Goal: Check status: Check status

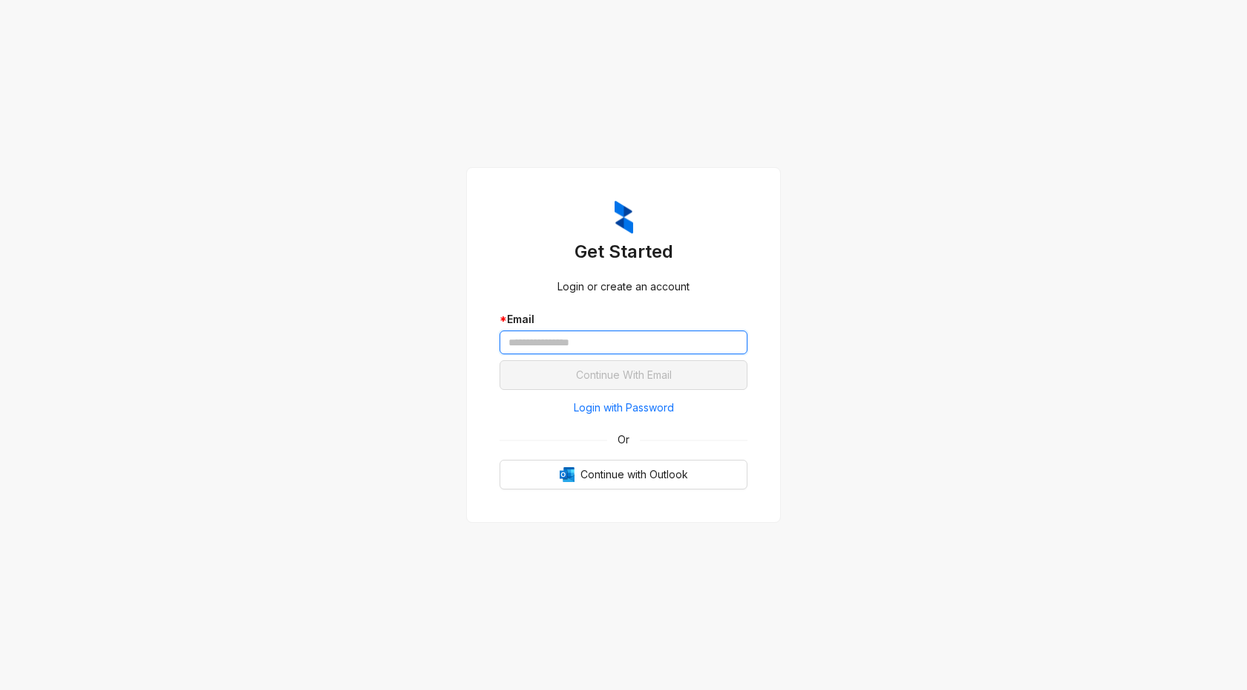
click at [557, 338] on input "text" at bounding box center [624, 342] width 248 height 24
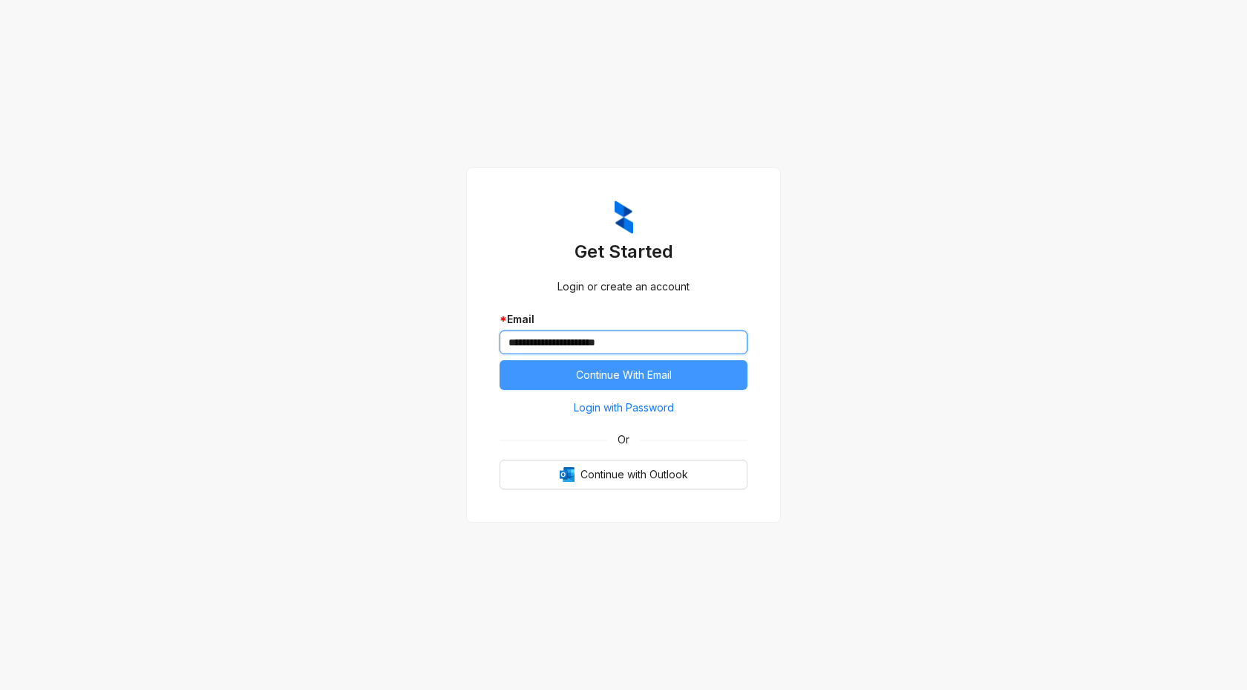
type input "**********"
click at [612, 374] on span "Continue With Email" at bounding box center [624, 375] width 96 height 16
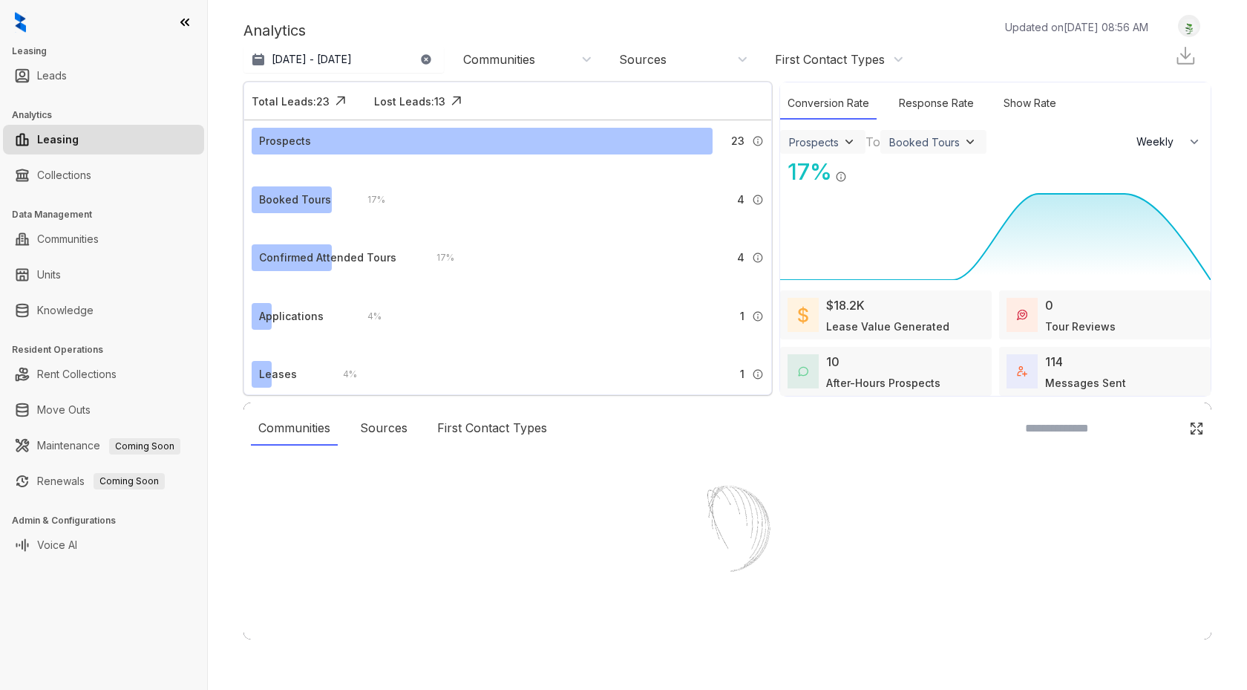
select select "******"
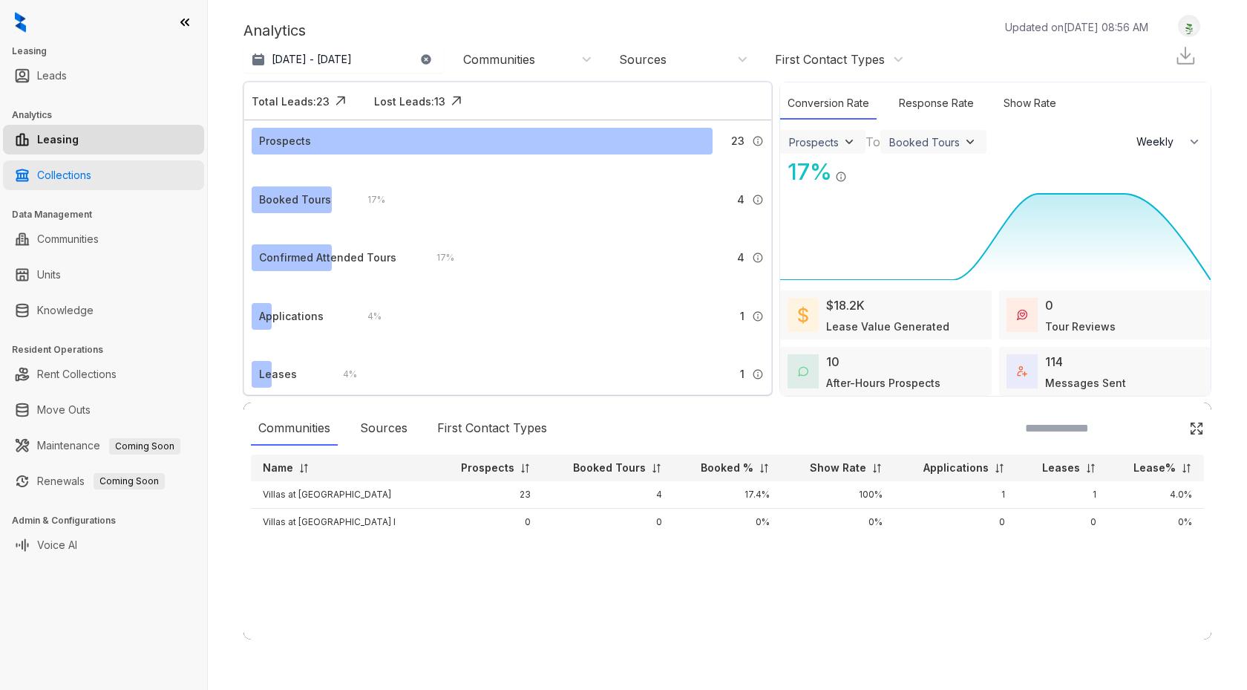
click at [91, 180] on link "Collections" at bounding box center [64, 175] width 54 height 30
click at [77, 177] on link "Collections" at bounding box center [64, 175] width 54 height 30
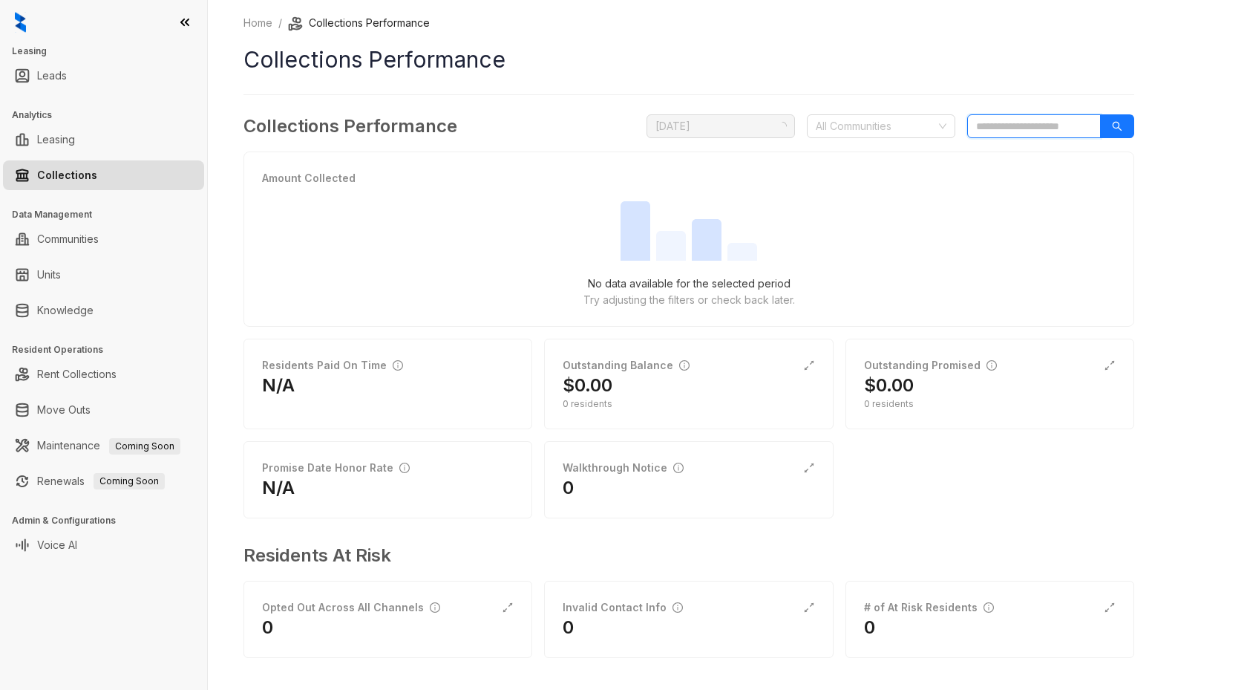
click at [1026, 132] on input "search" at bounding box center [1034, 126] width 134 height 24
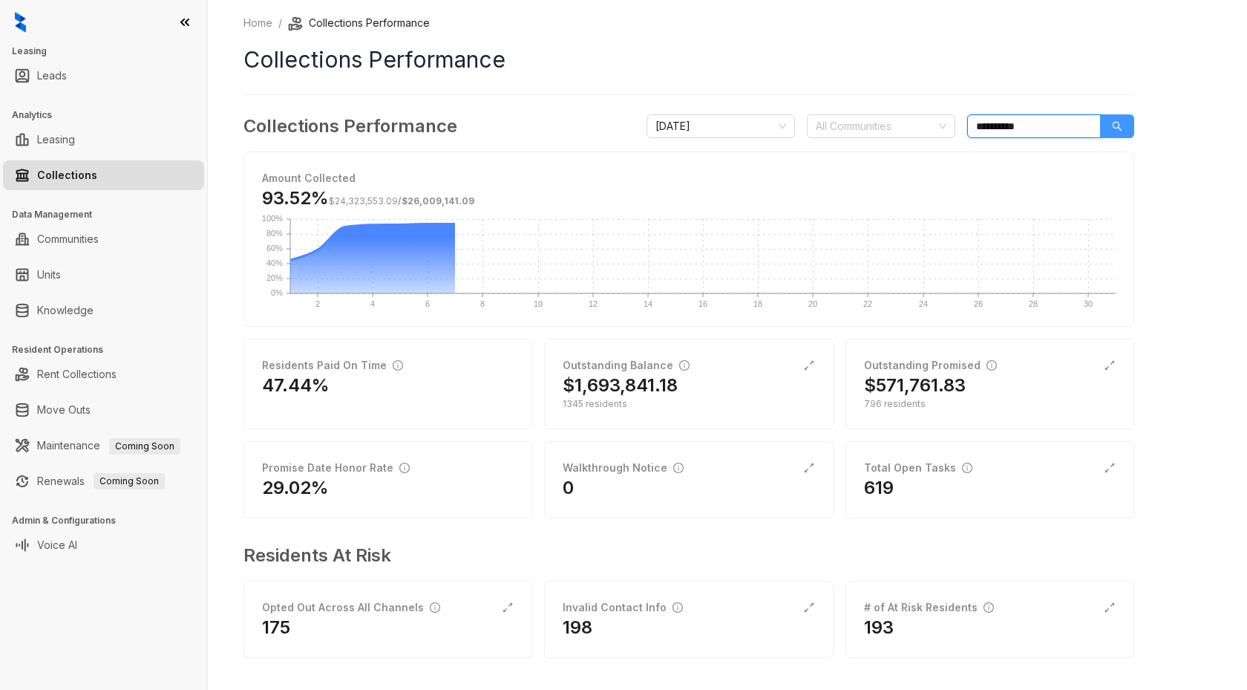
click at [1112, 130] on icon "search" at bounding box center [1117, 126] width 10 height 10
drag, startPoint x: 1046, startPoint y: 122, endPoint x: 710, endPoint y: 114, distance: 336.3
click at [710, 114] on div "**********" at bounding box center [688, 126] width 891 height 27
type input "*"
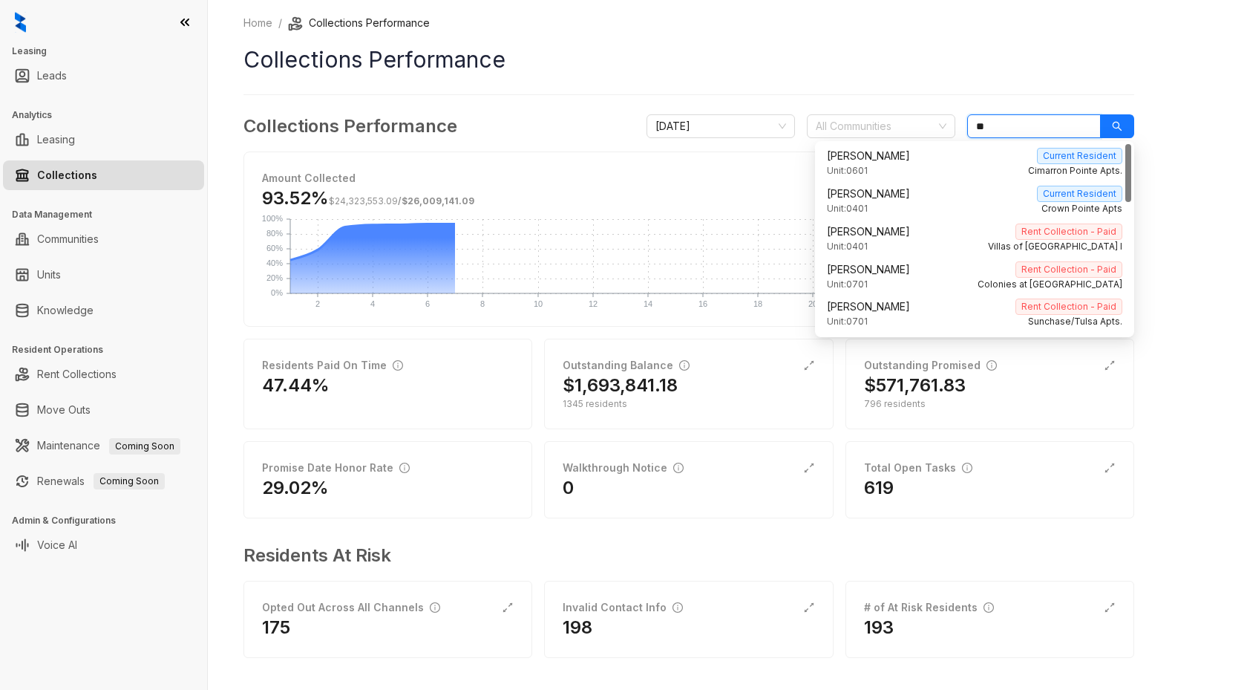
type input "*"
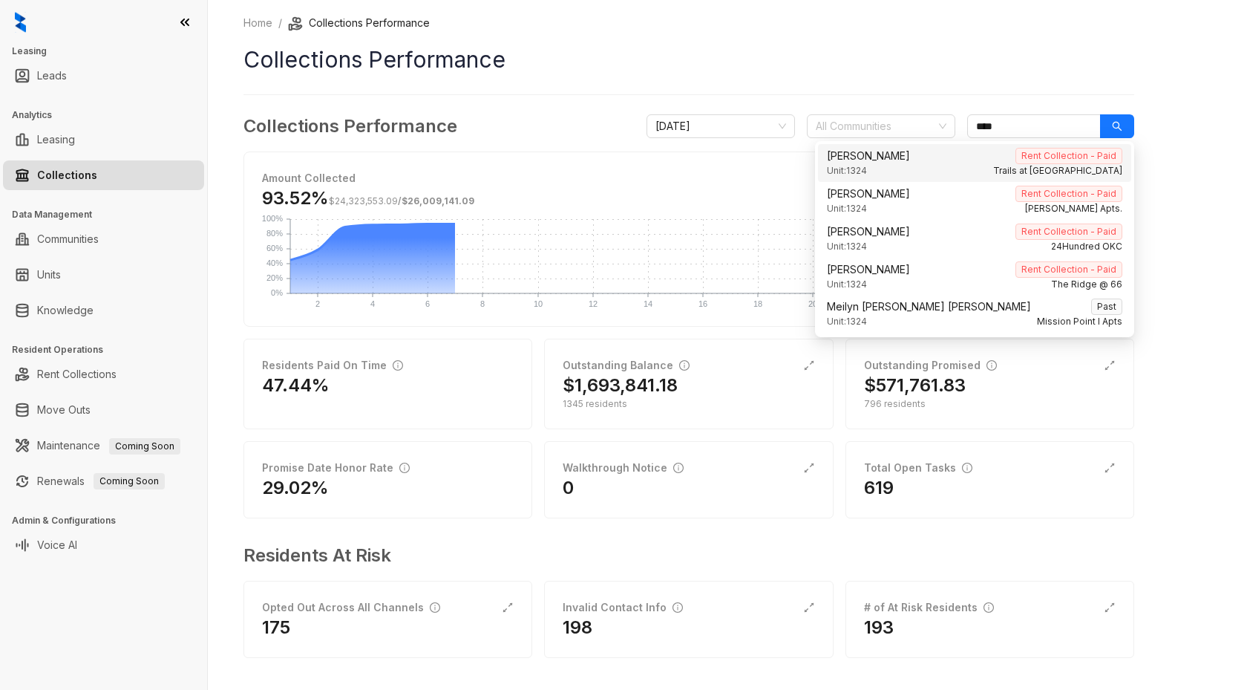
click at [876, 48] on h1 "Collections Performance" at bounding box center [688, 59] width 891 height 33
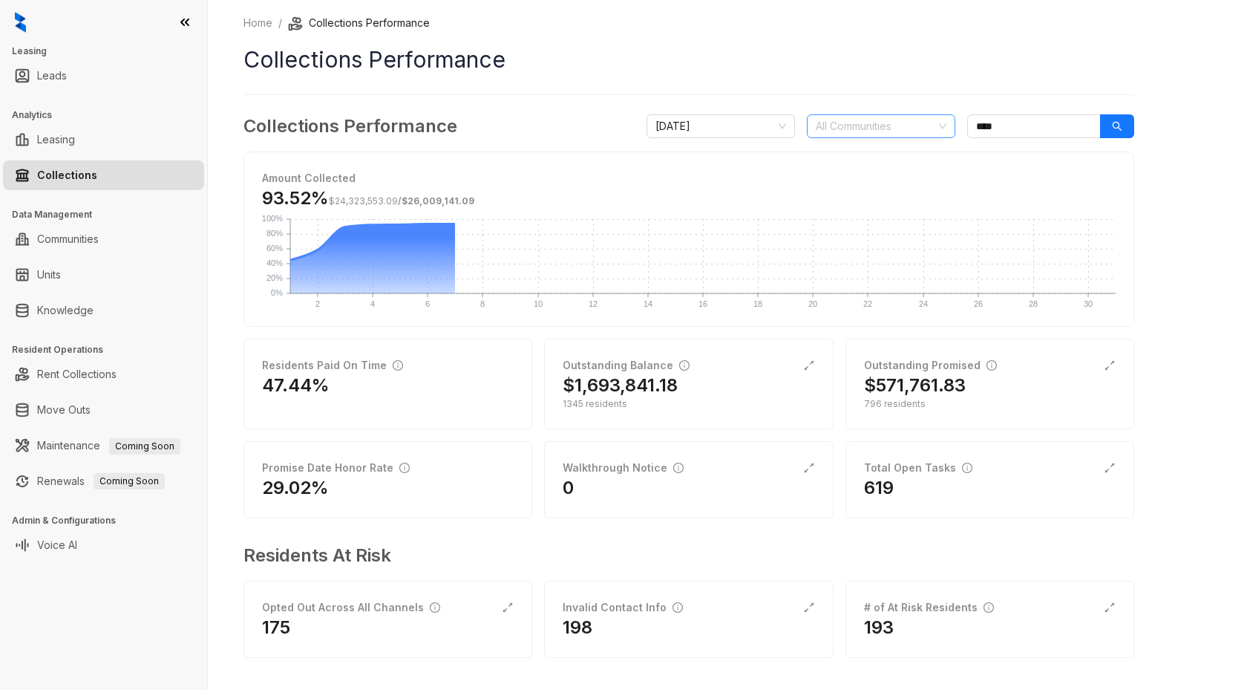
click at [873, 123] on div at bounding box center [873, 126] width 127 height 21
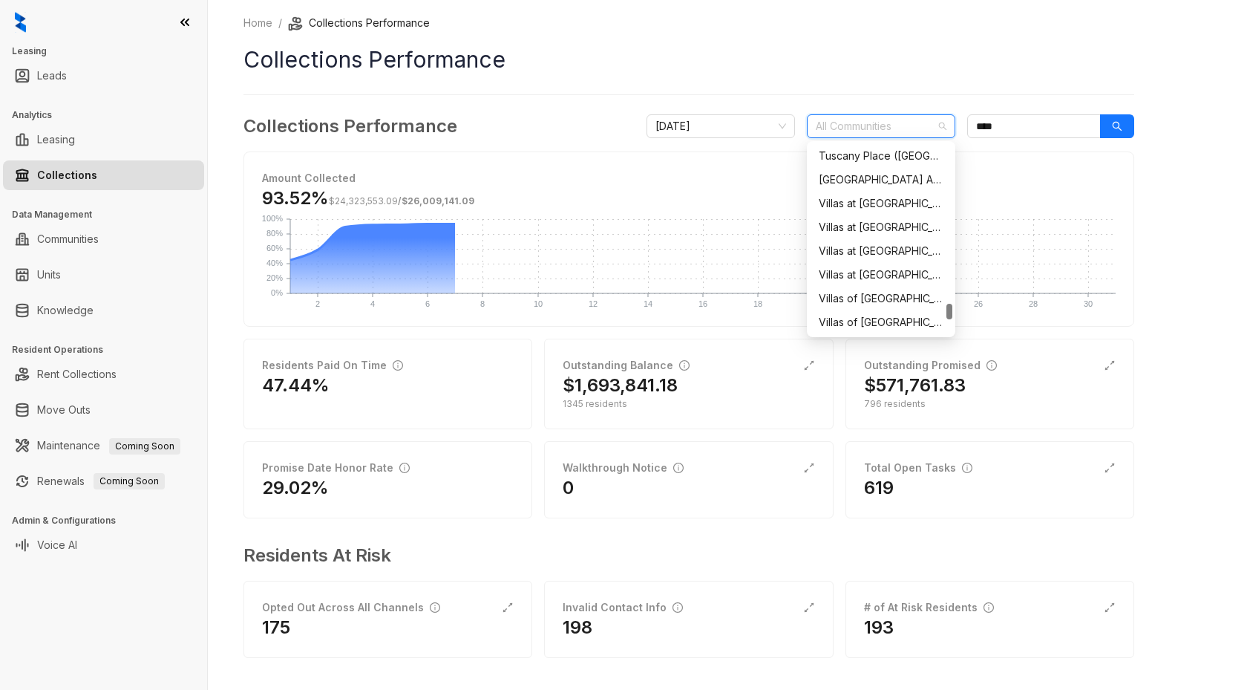
scroll to position [1871, 0]
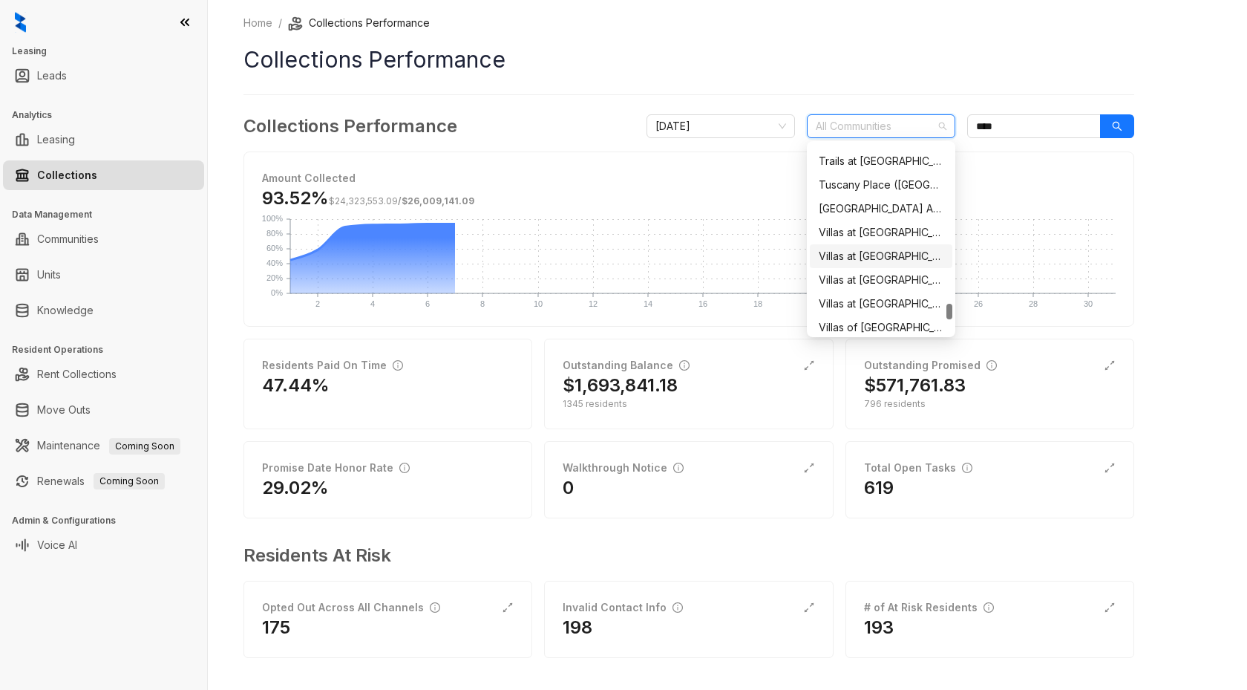
click at [865, 257] on div "Villas at Stonebridge" at bounding box center [881, 256] width 125 height 16
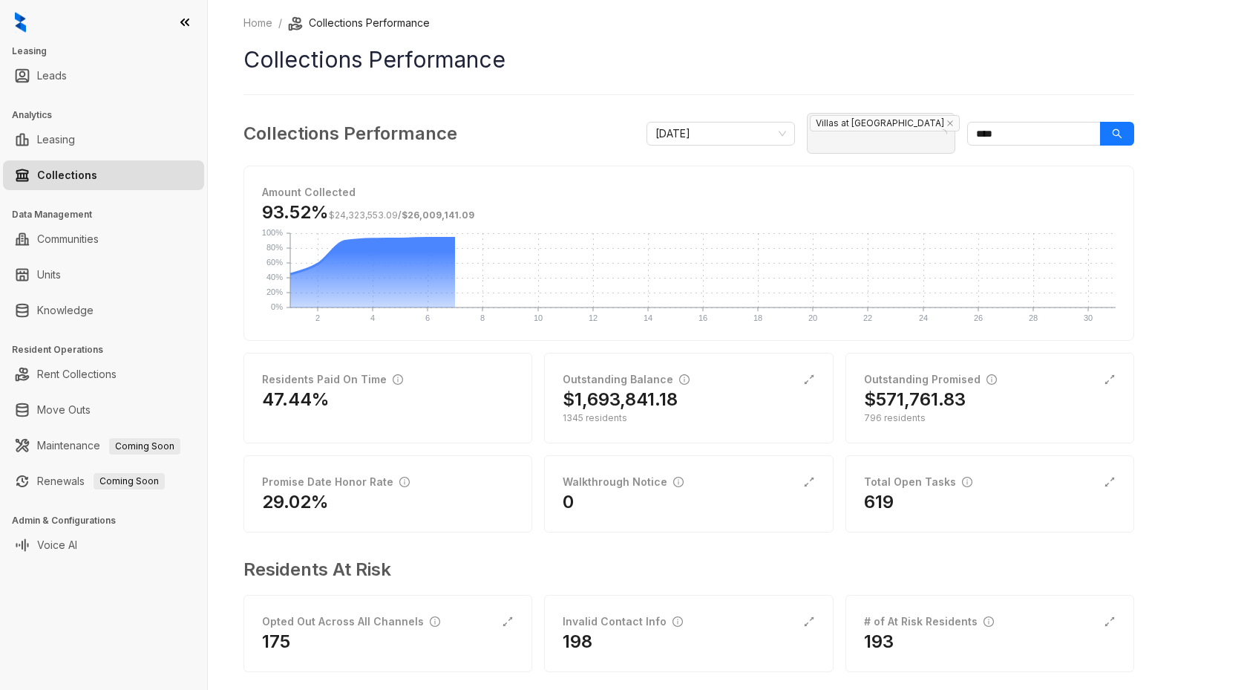
click at [1093, 200] on div "93.52% $24,323,553.09 / $26,009,141.09" at bounding box center [689, 216] width 854 height 33
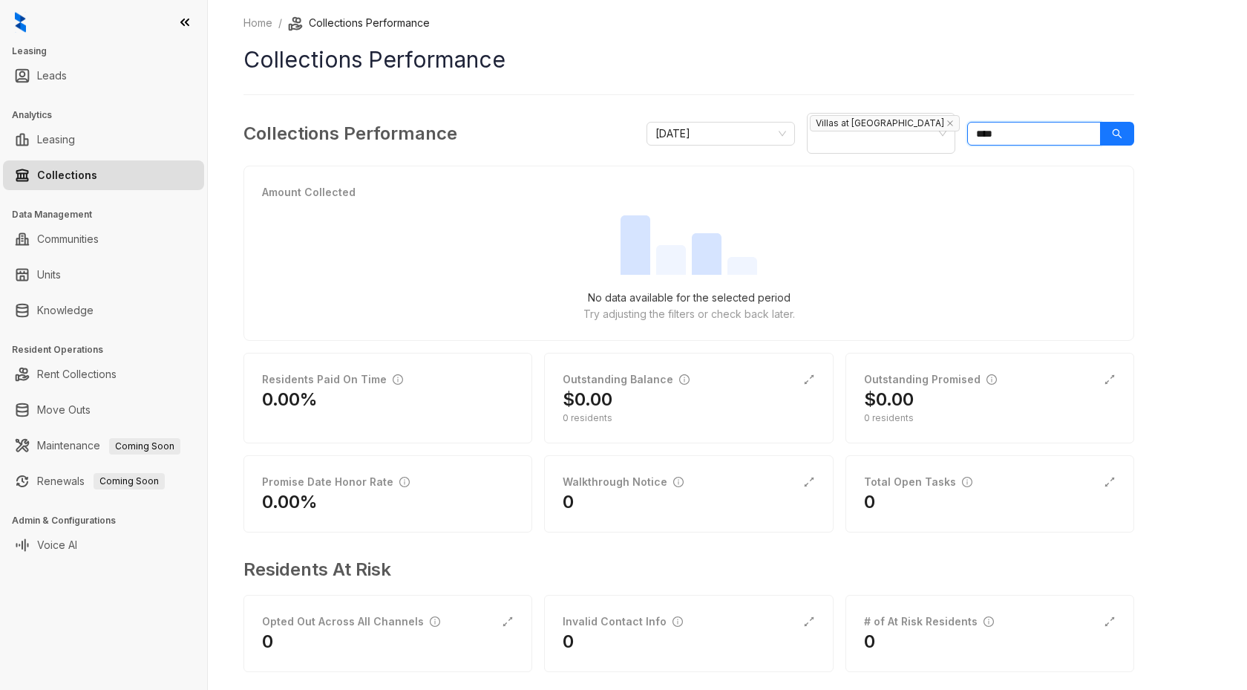
click at [1062, 132] on input "****" at bounding box center [1034, 134] width 134 height 24
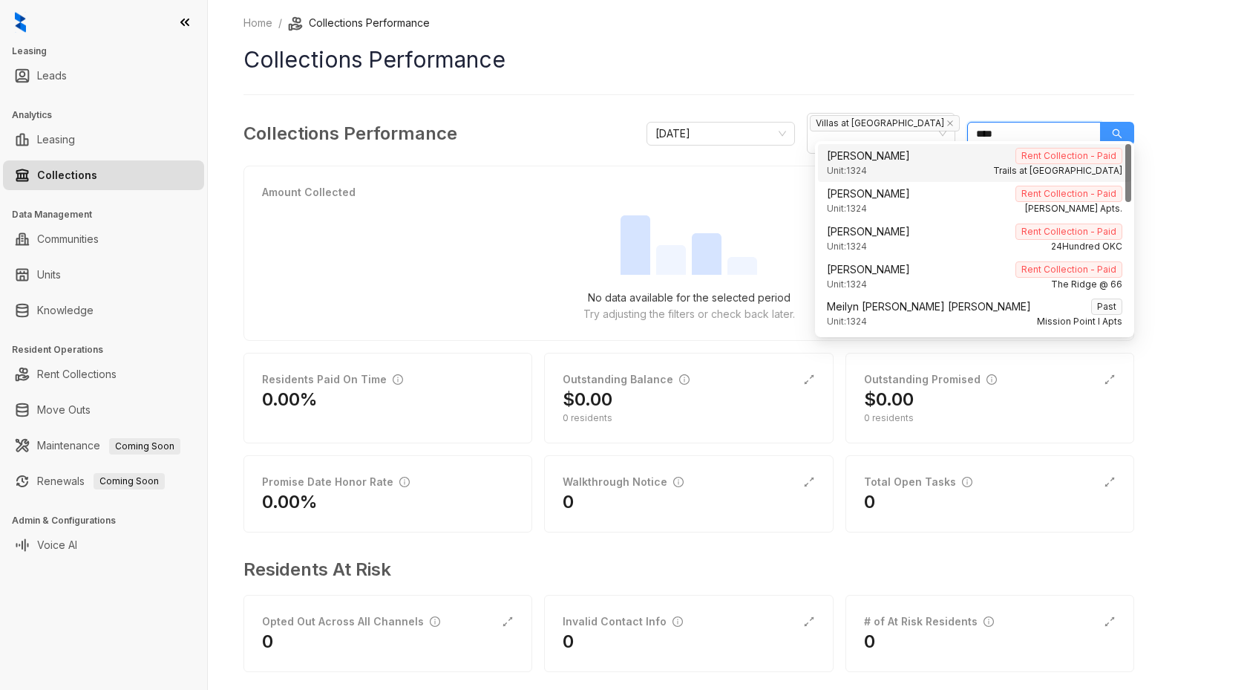
click at [1113, 128] on icon "search" at bounding box center [1117, 133] width 10 height 10
drag, startPoint x: 1042, startPoint y: 131, endPoint x: 946, endPoint y: 114, distance: 97.4
click at [947, 126] on div "October 2025 Villas at Stonebridge ****" at bounding box center [891, 133] width 488 height 41
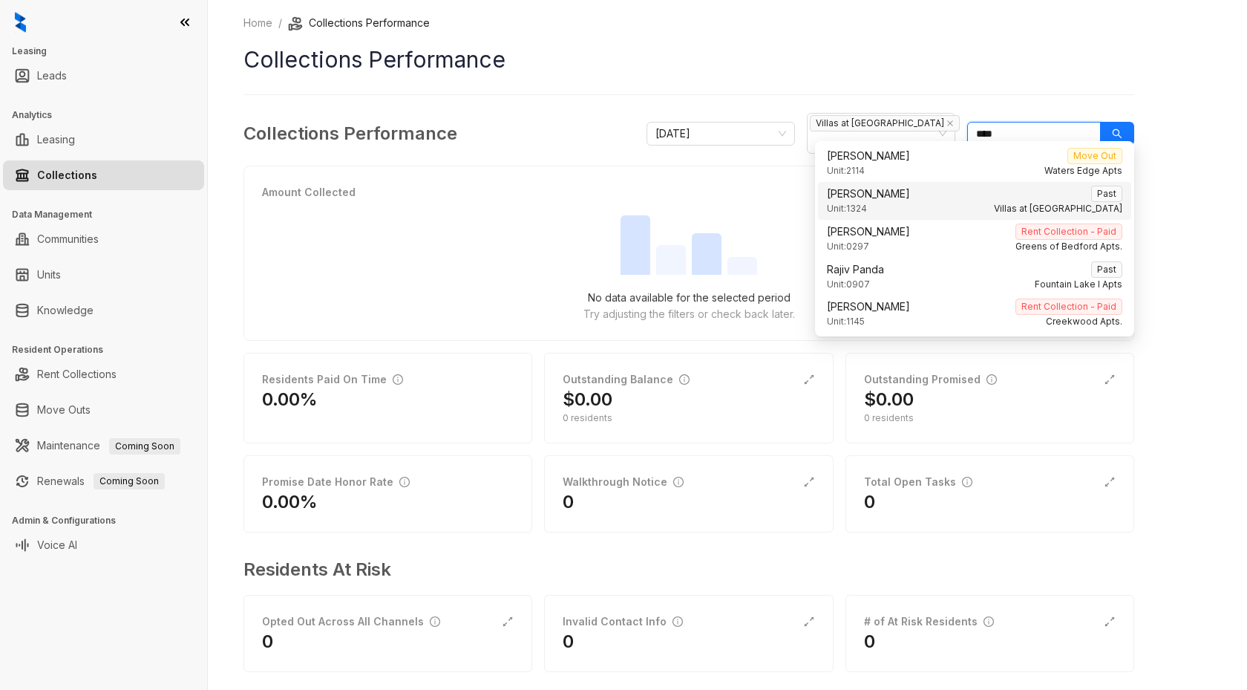
click at [893, 200] on span "Rajinikanth Purugula" at bounding box center [868, 194] width 83 height 16
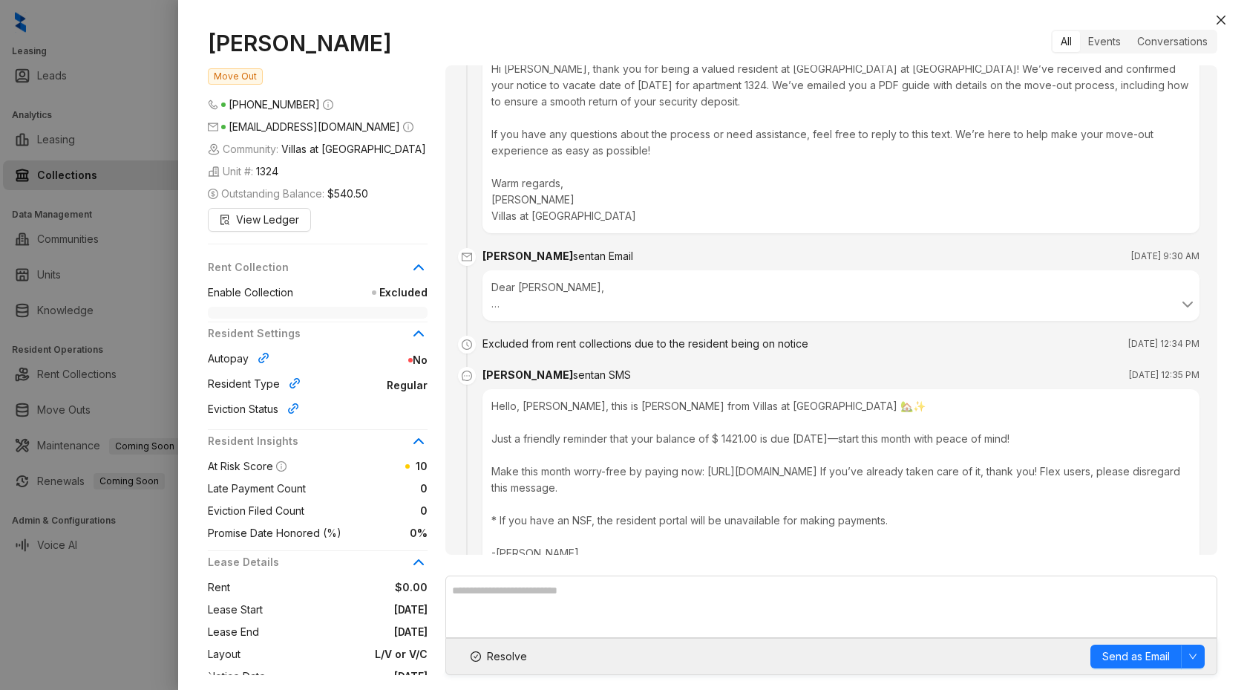
scroll to position [1217, 0]
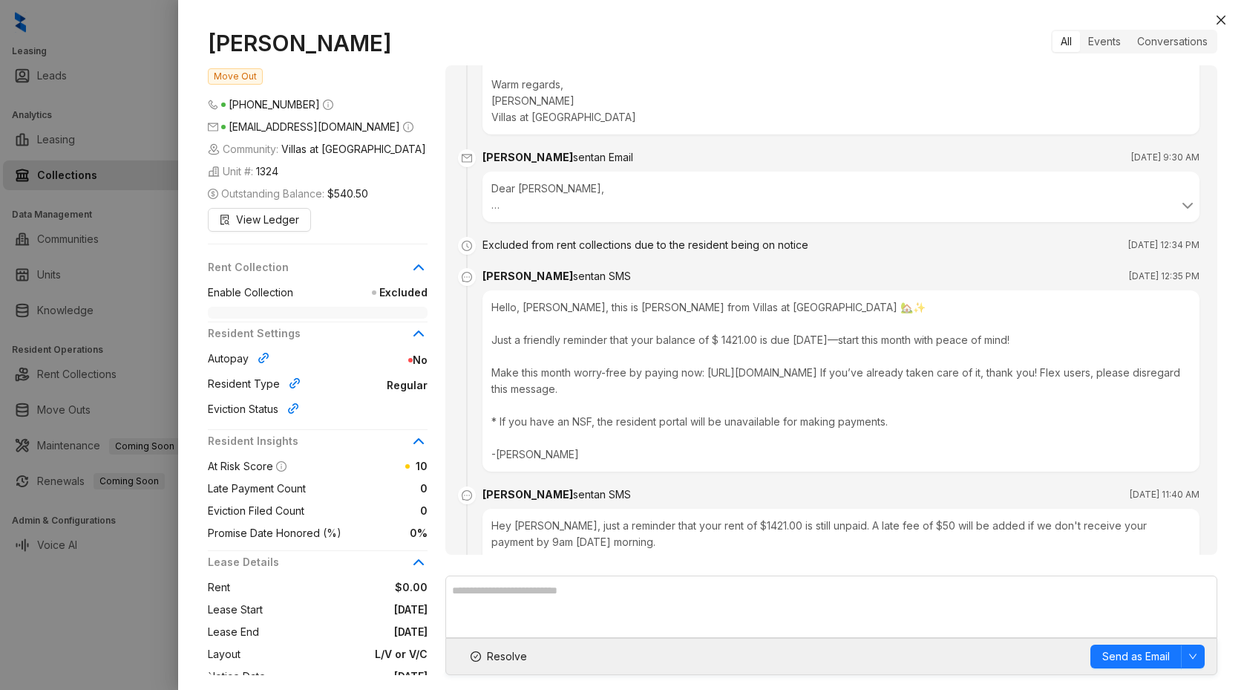
click at [667, 343] on div "Hello, Rajinikanth, this is Kelsey from Villas at Stonebridge II 🏡✨ Just a frie…" at bounding box center [840, 380] width 717 height 181
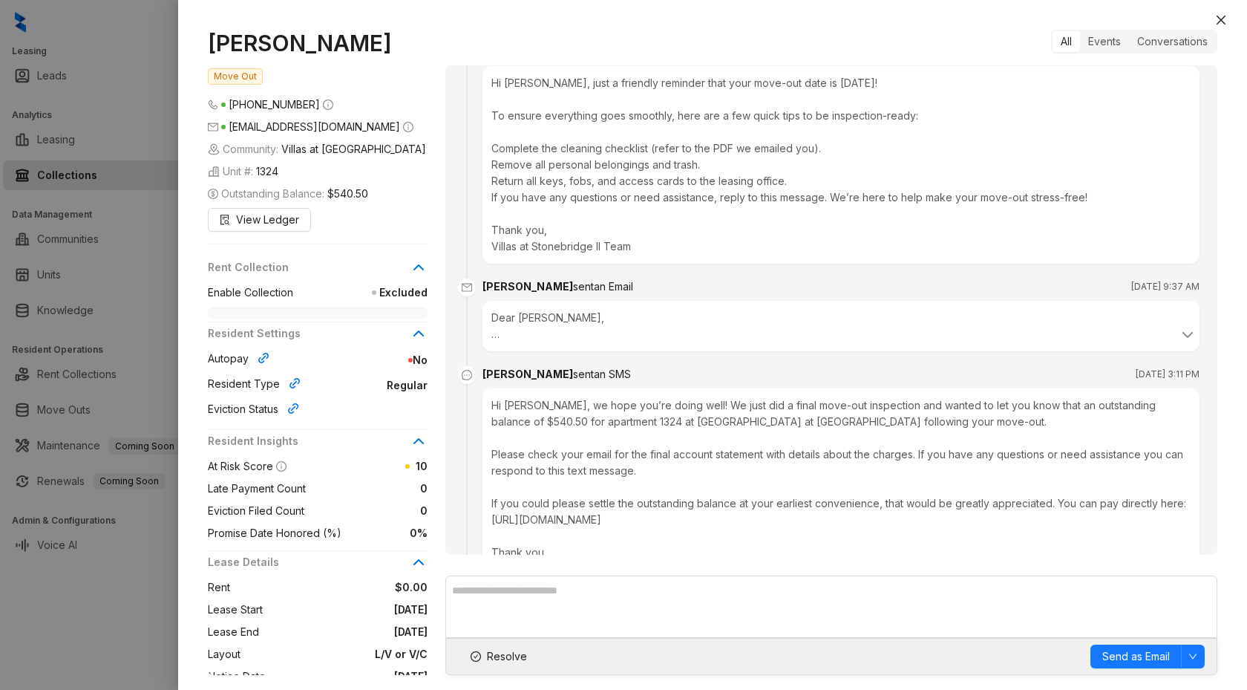
scroll to position [1896, 0]
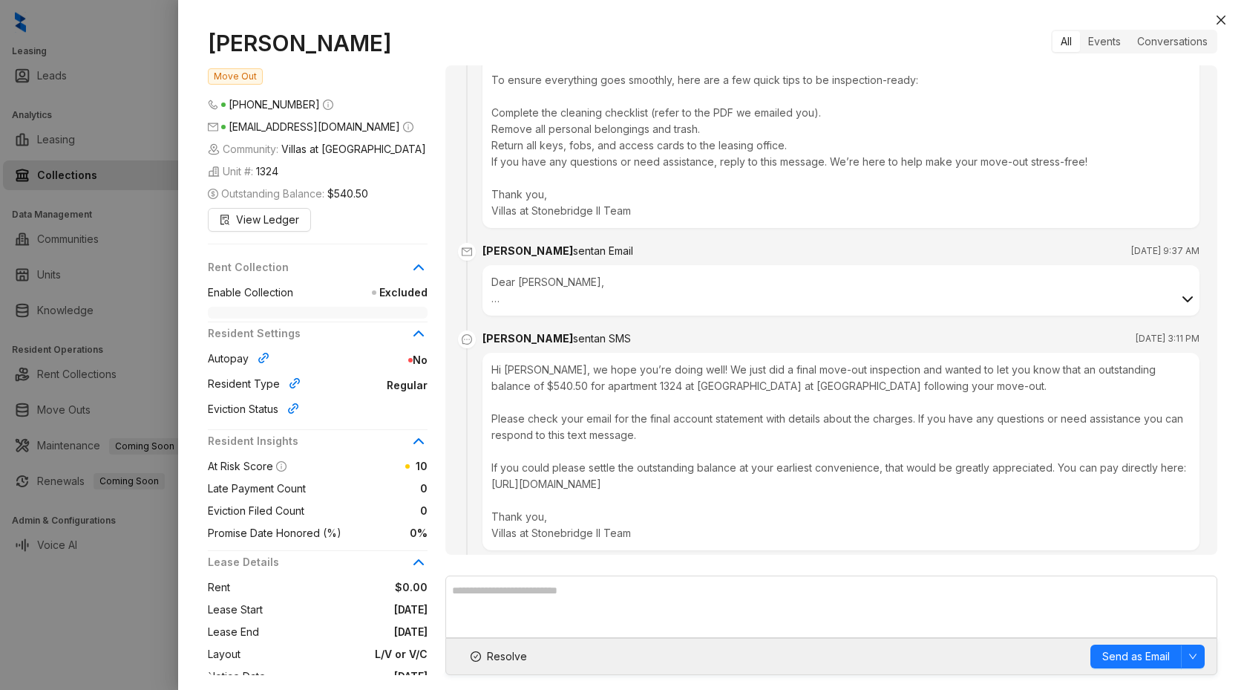
click at [1179, 298] on icon at bounding box center [1188, 299] width 18 height 18
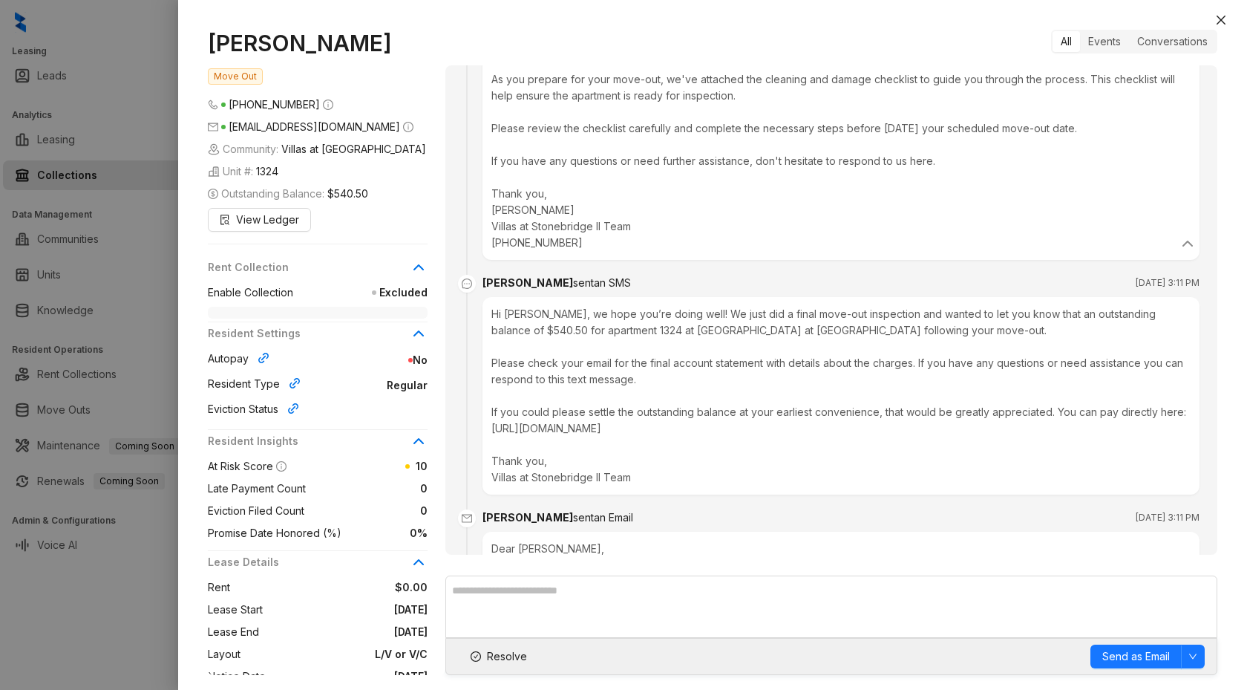
scroll to position [2180, 0]
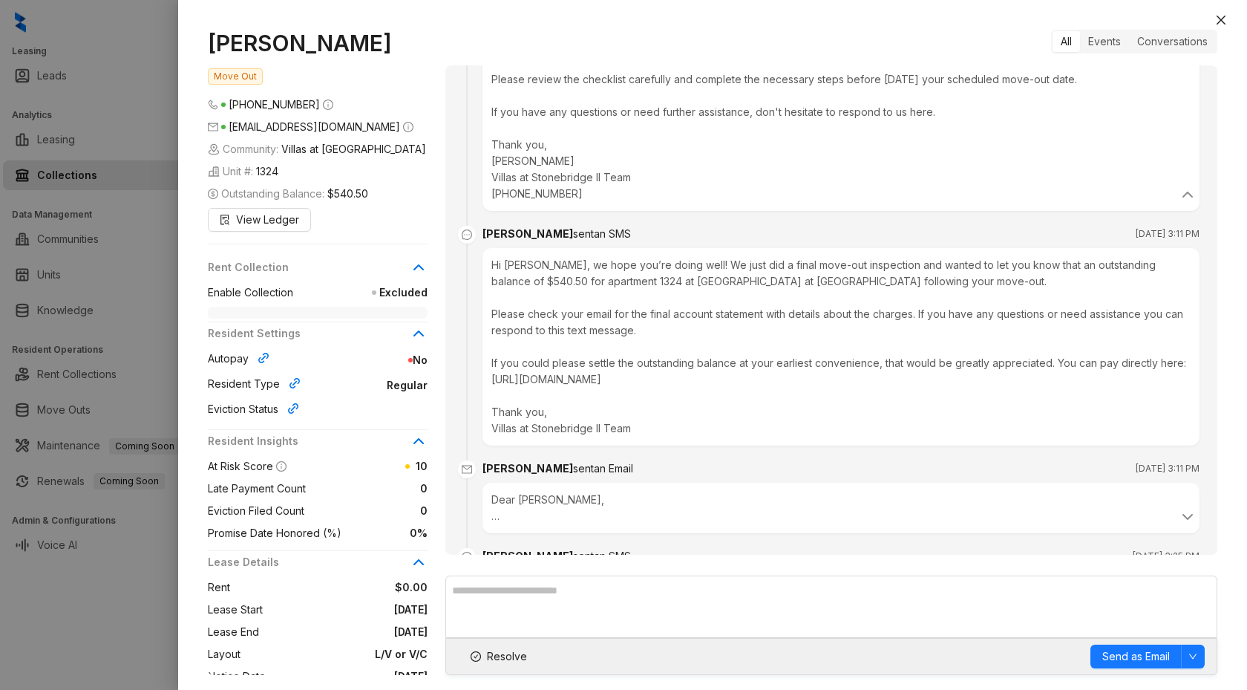
click at [676, 339] on div "Hi Rajinikanth, we hope you’re doing well! We just did a final move-out inspect…" at bounding box center [840, 346] width 717 height 197
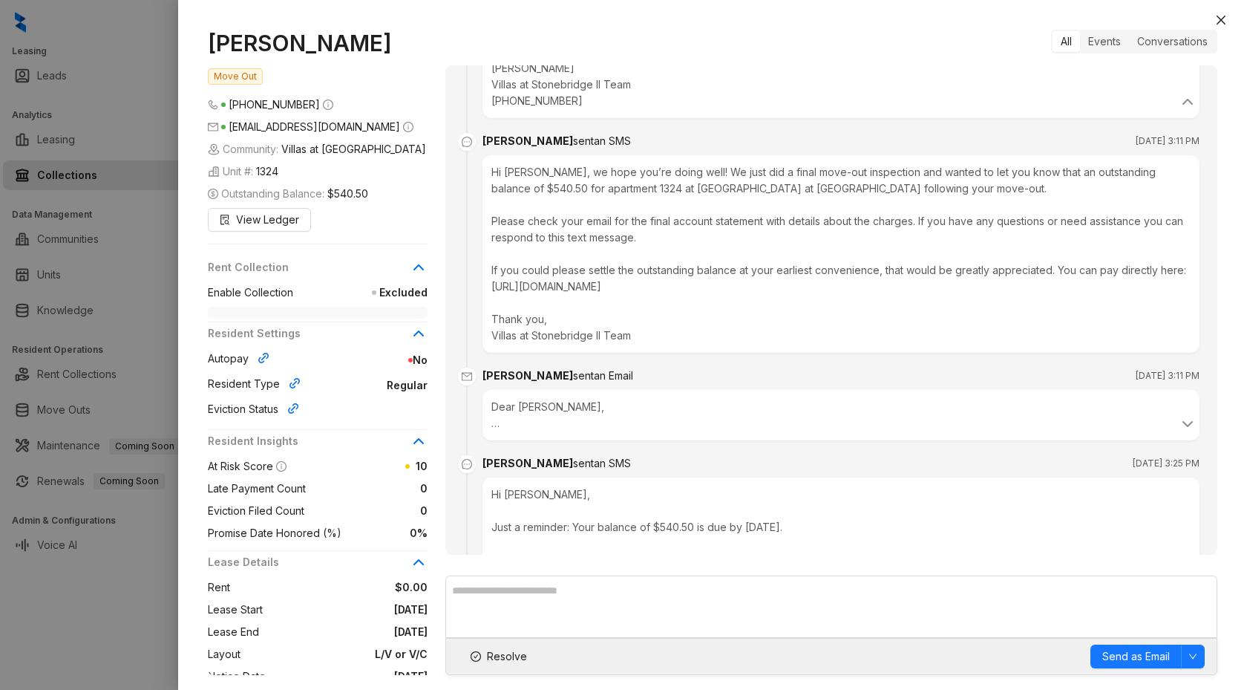
scroll to position [2297, 0]
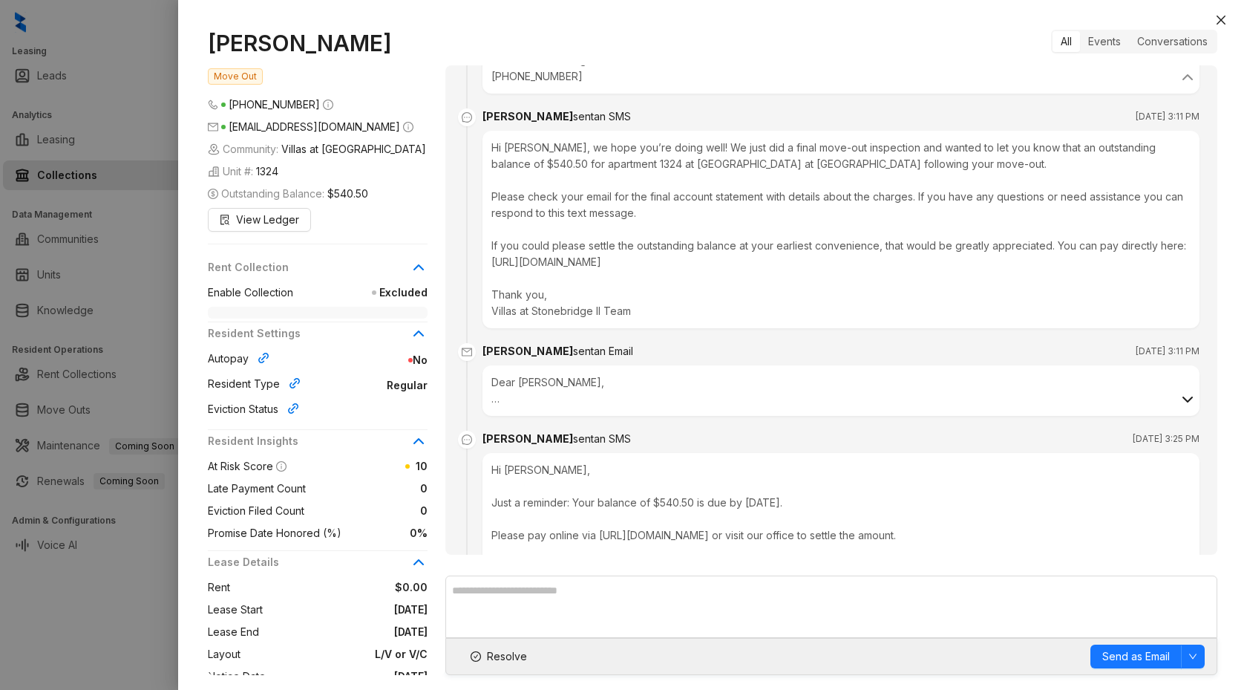
click at [1179, 408] on icon at bounding box center [1188, 399] width 18 height 18
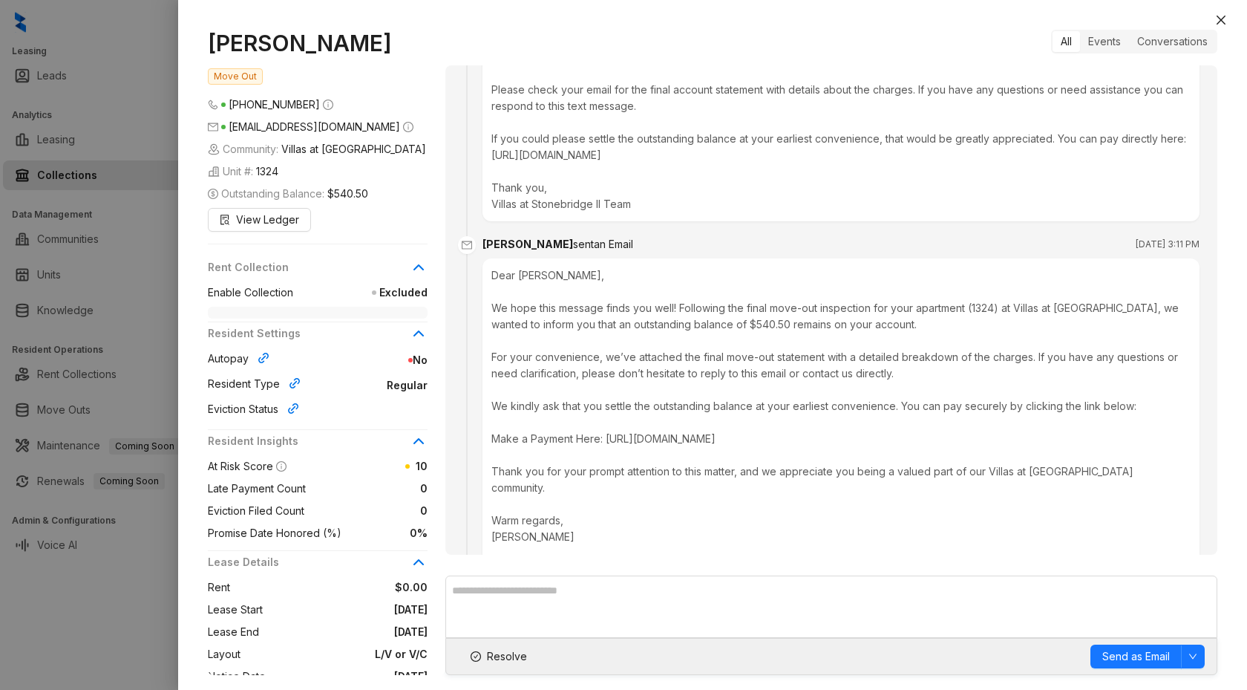
scroll to position [2450, 0]
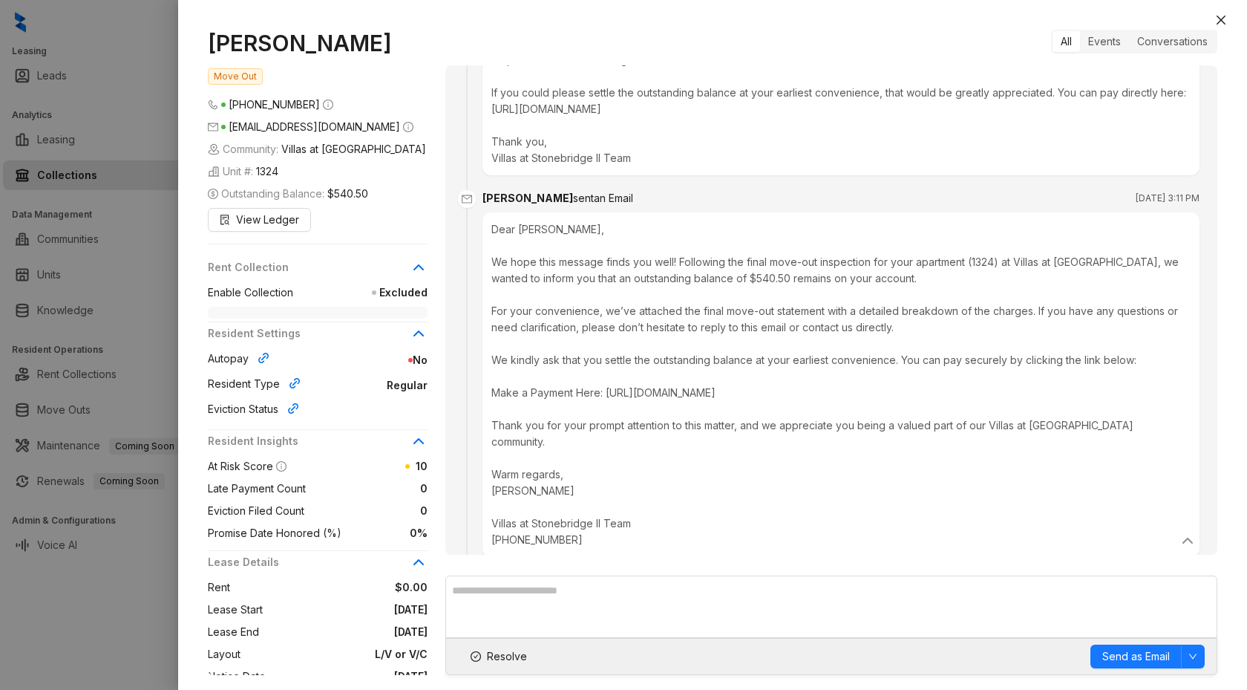
click at [859, 367] on div "Dear Rajinikanth, We hope this message finds you well! Following the final move…" at bounding box center [840, 384] width 699 height 327
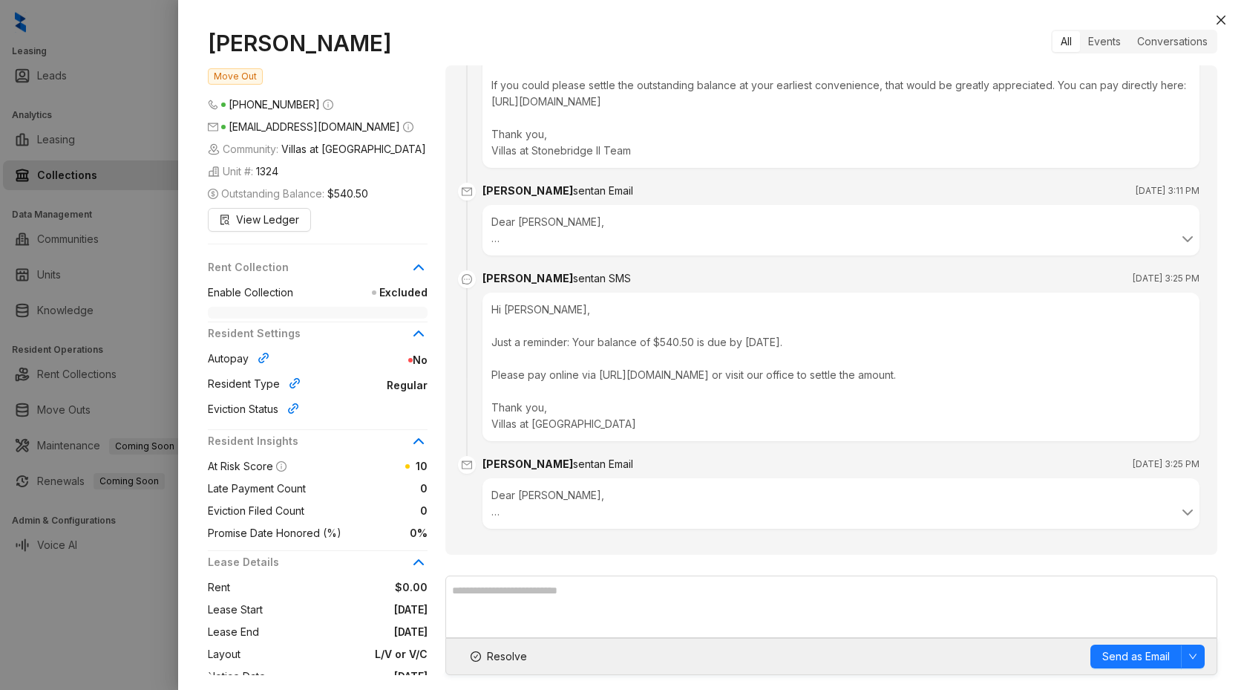
scroll to position [2486, 0]
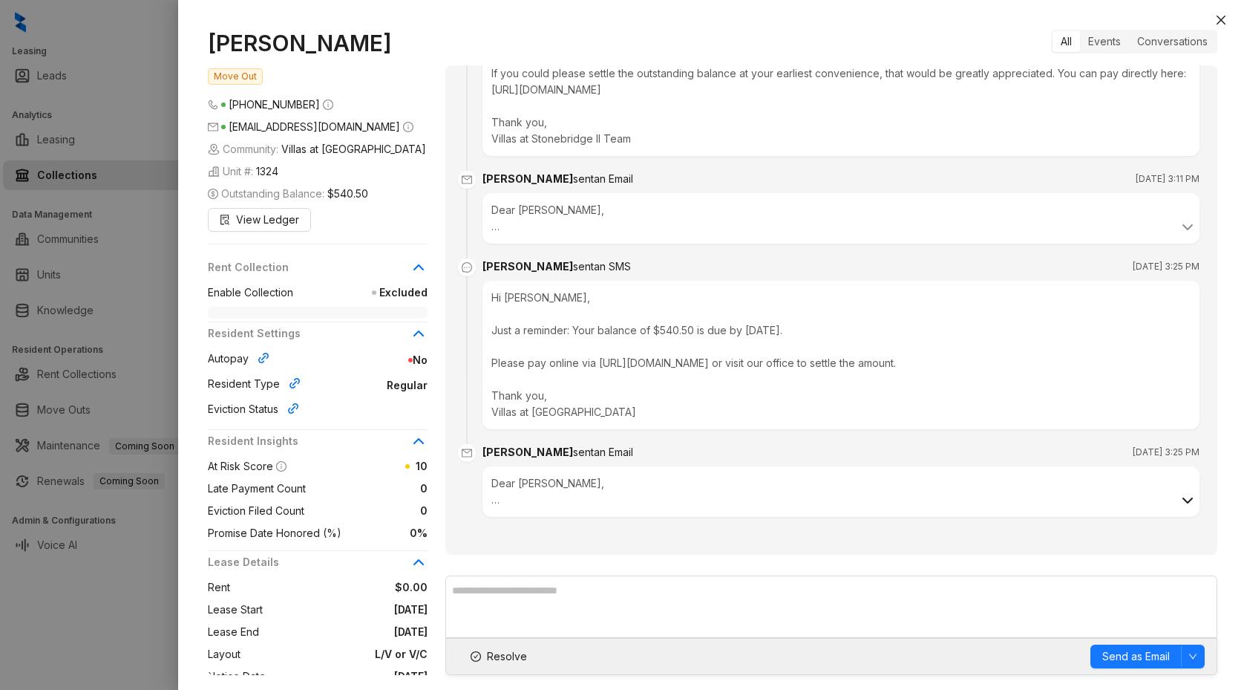
click at [1179, 505] on icon at bounding box center [1188, 500] width 18 height 18
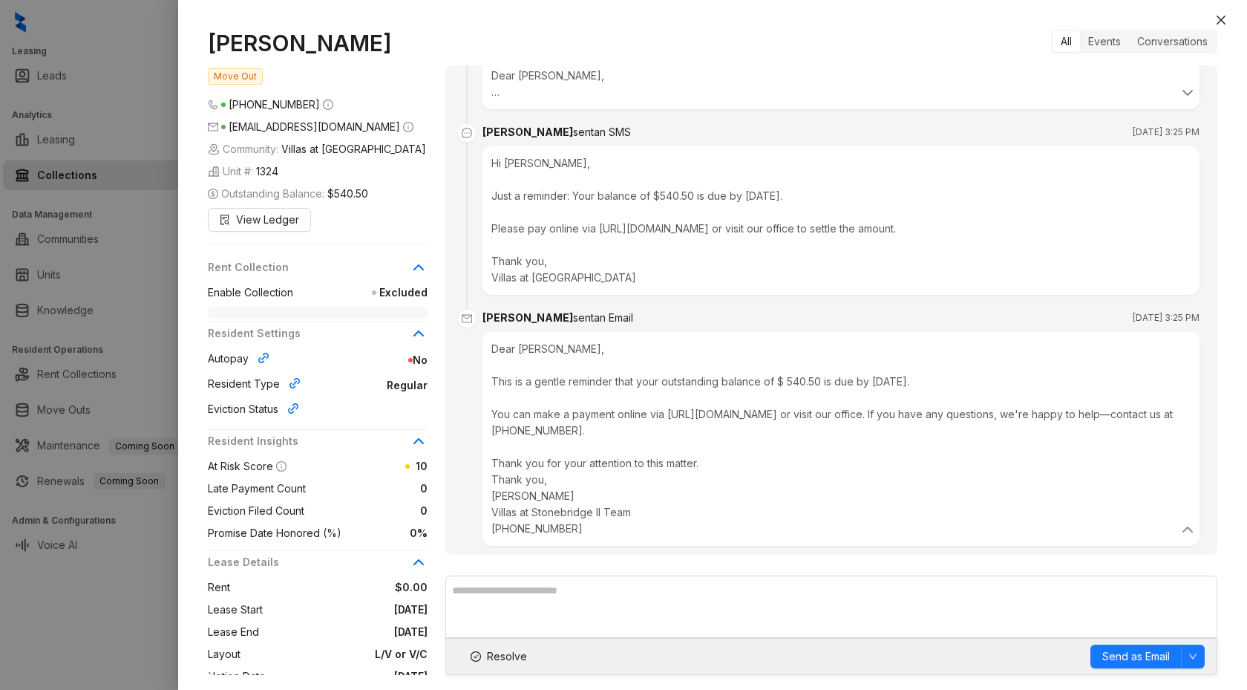
scroll to position [2636, 0]
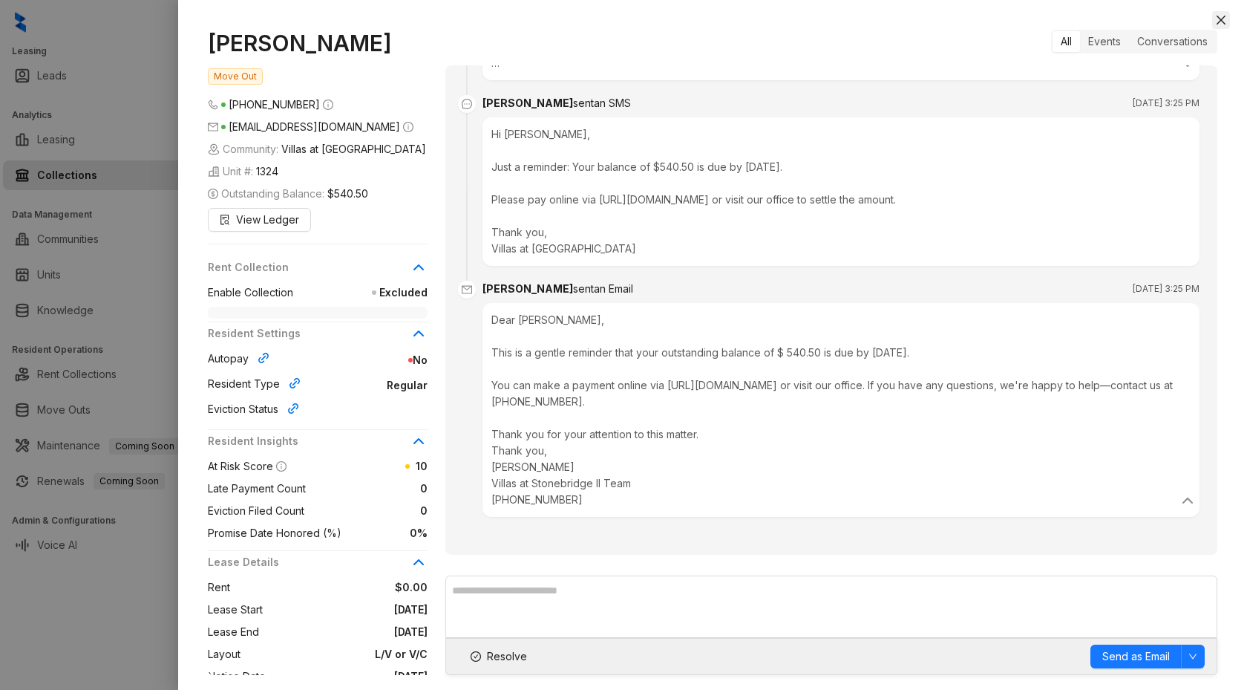
click at [1222, 22] on icon "close" at bounding box center [1221, 20] width 12 height 12
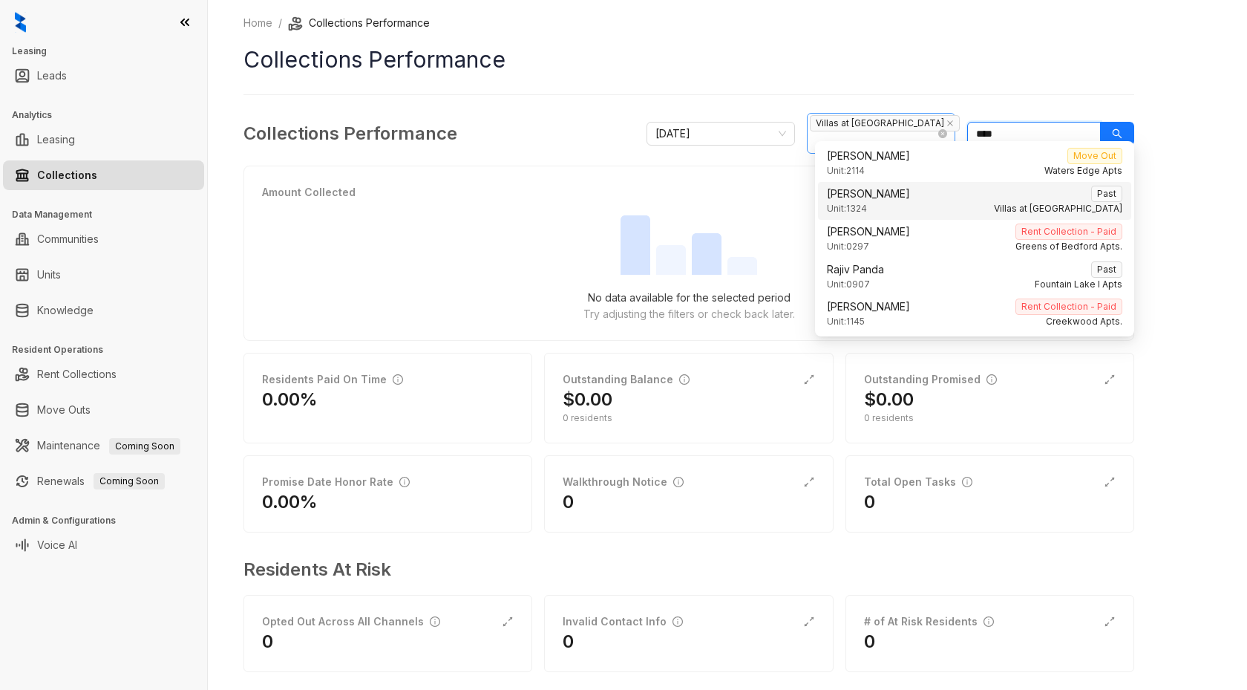
drag, startPoint x: 1019, startPoint y: 120, endPoint x: 888, endPoint y: 135, distance: 131.6
click at [888, 135] on div "October 2025 Villas at Stonebridge ****" at bounding box center [891, 133] width 488 height 41
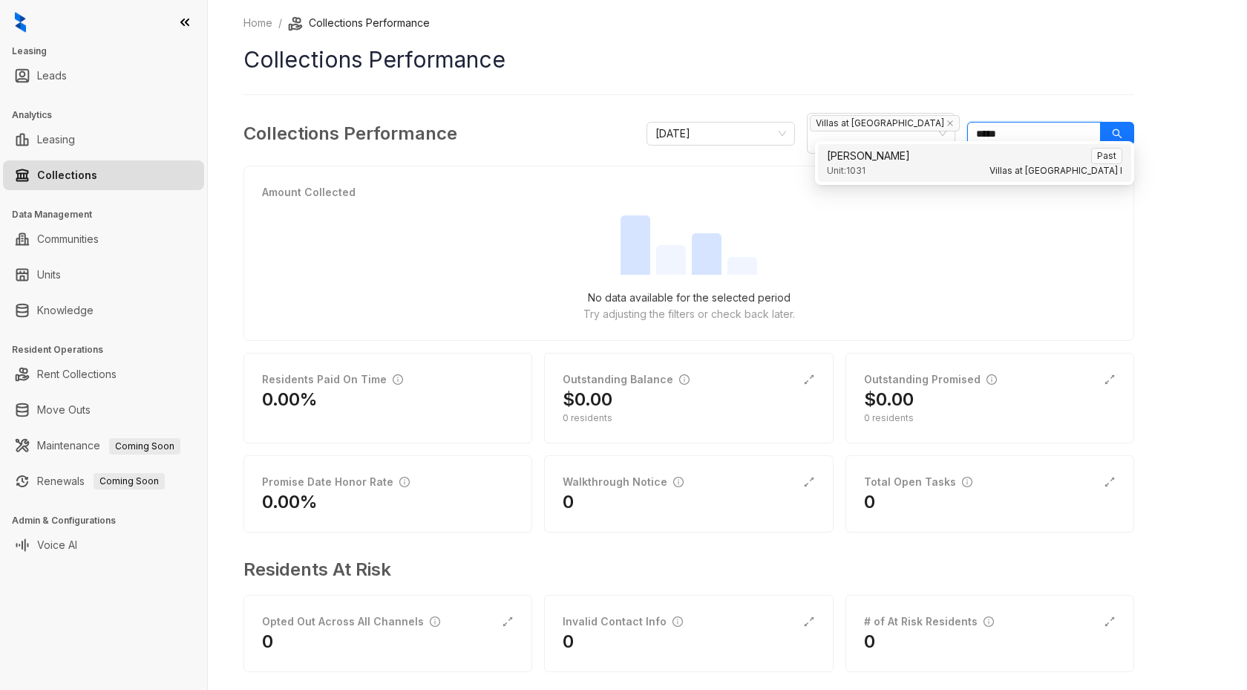
click at [906, 157] on div "Evan Kirzinger Past" at bounding box center [974, 156] width 295 height 16
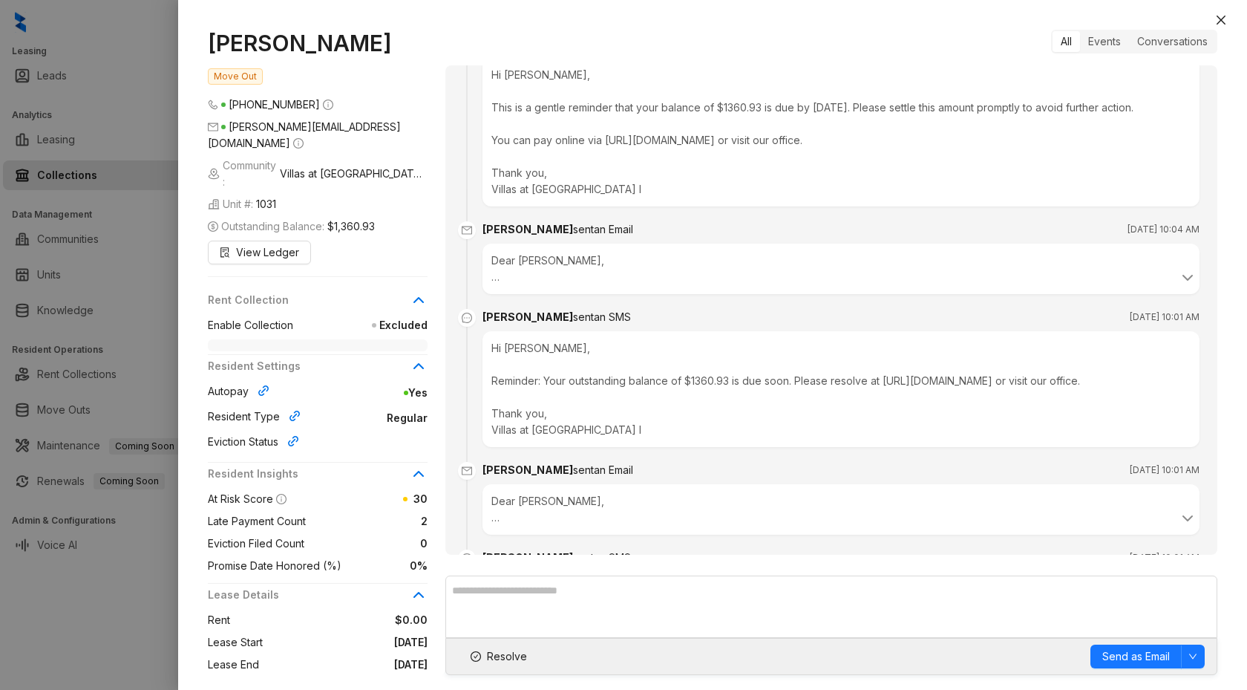
scroll to position [4684, 0]
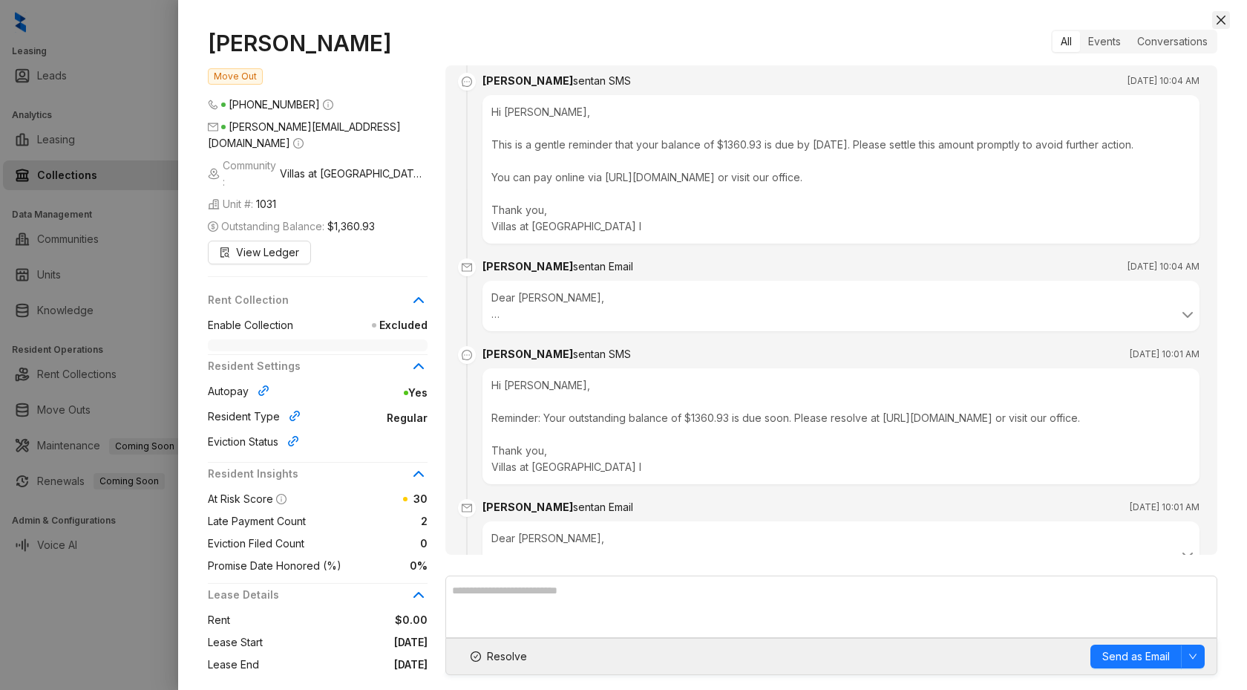
click at [1224, 16] on icon "close" at bounding box center [1221, 20] width 9 height 9
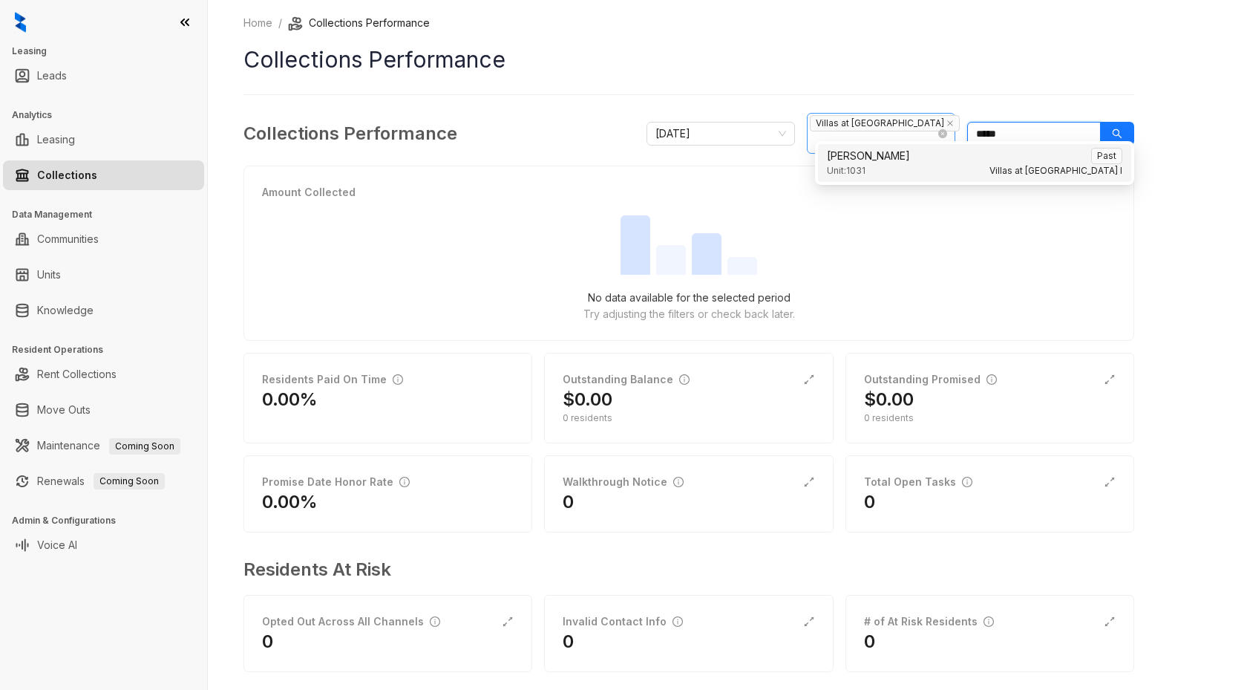
drag, startPoint x: 1010, startPoint y: 126, endPoint x: 896, endPoint y: 128, distance: 114.3
click at [896, 128] on div "October 2025 Villas at Stonebridge *****" at bounding box center [891, 133] width 488 height 41
click at [914, 154] on div "Sherion Johnson Past" at bounding box center [974, 156] width 295 height 16
type input "*******"
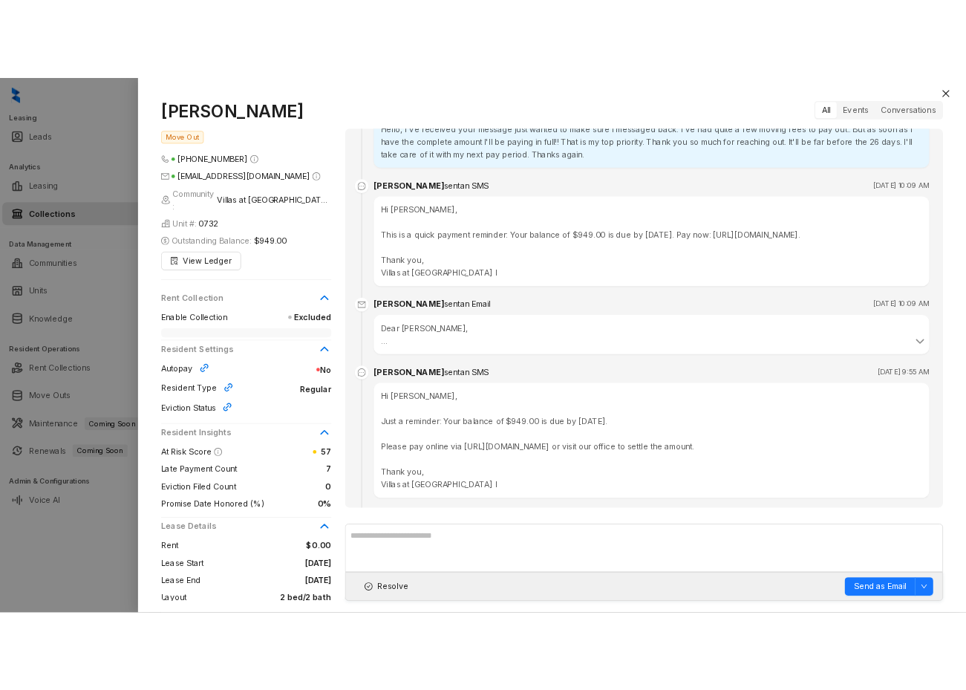
scroll to position [5657, 0]
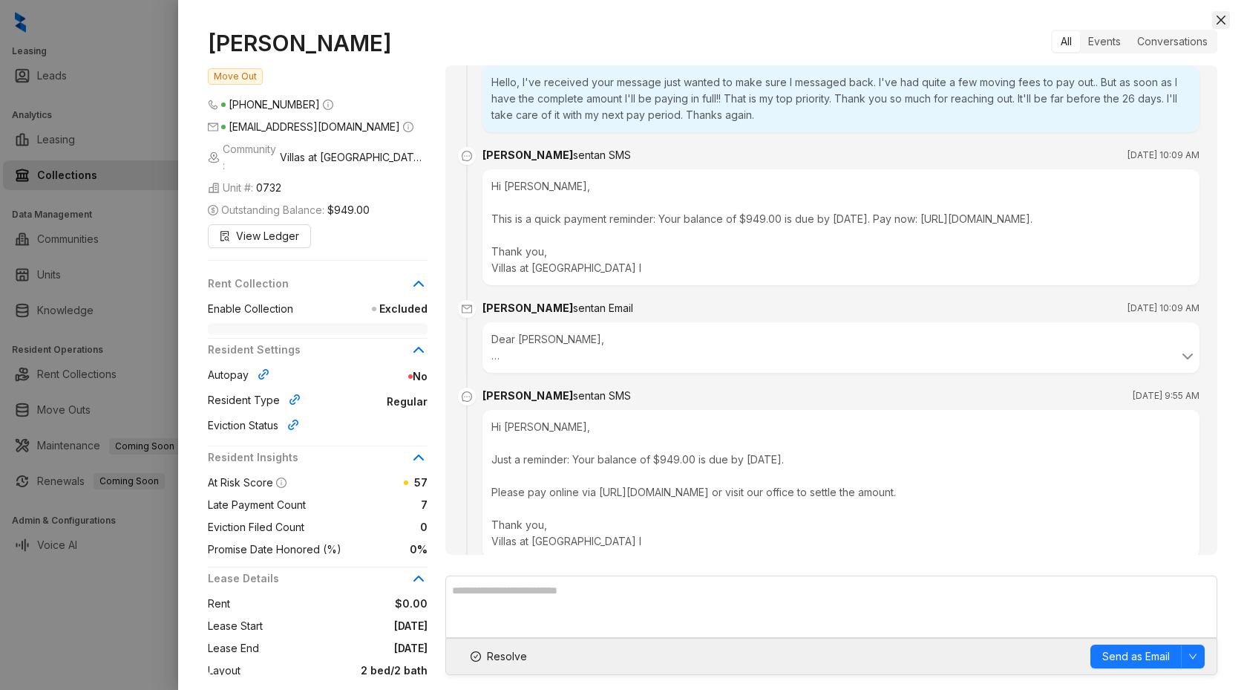
click at [1223, 19] on icon "close" at bounding box center [1221, 20] width 12 height 12
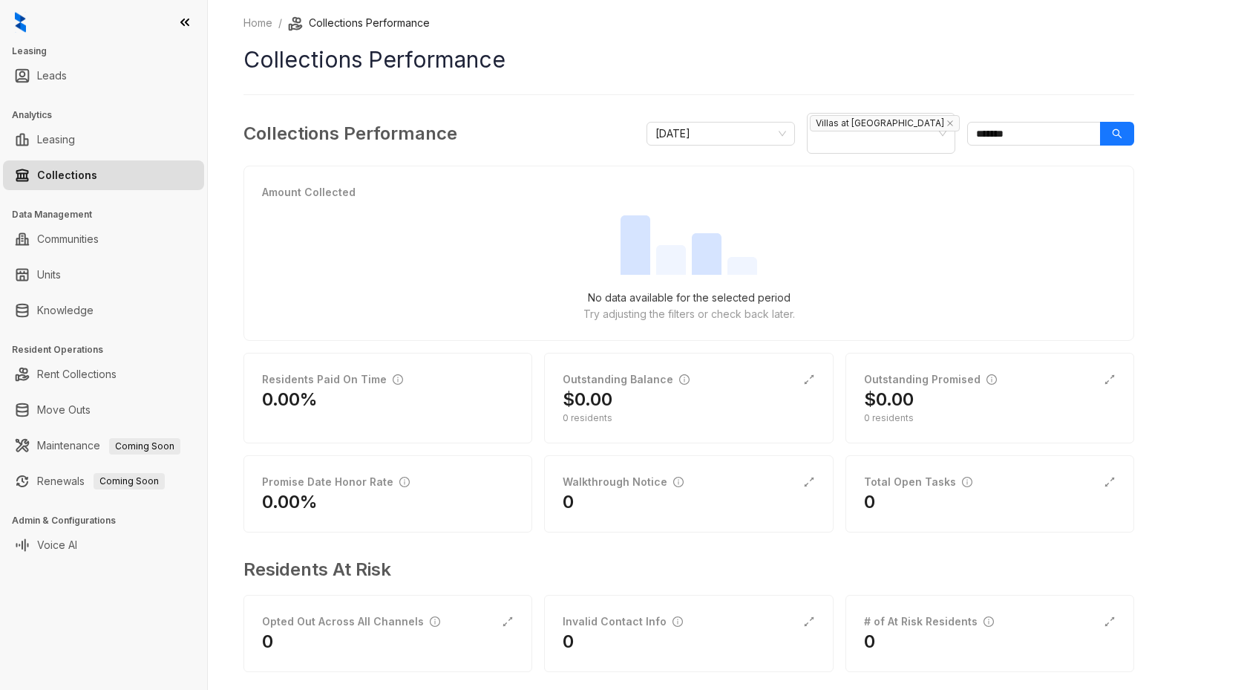
click at [1017, 251] on div at bounding box center [689, 244] width 854 height 59
